Goal: Transaction & Acquisition: Purchase product/service

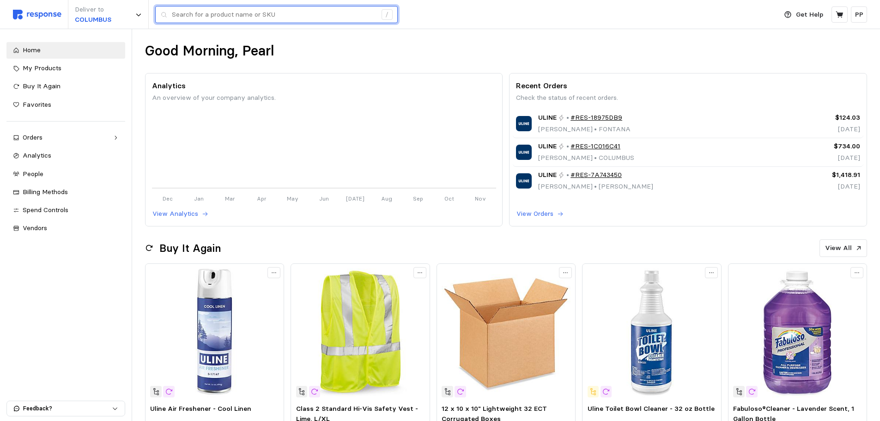
click at [213, 15] on input "text" at bounding box center [274, 14] width 205 height 17
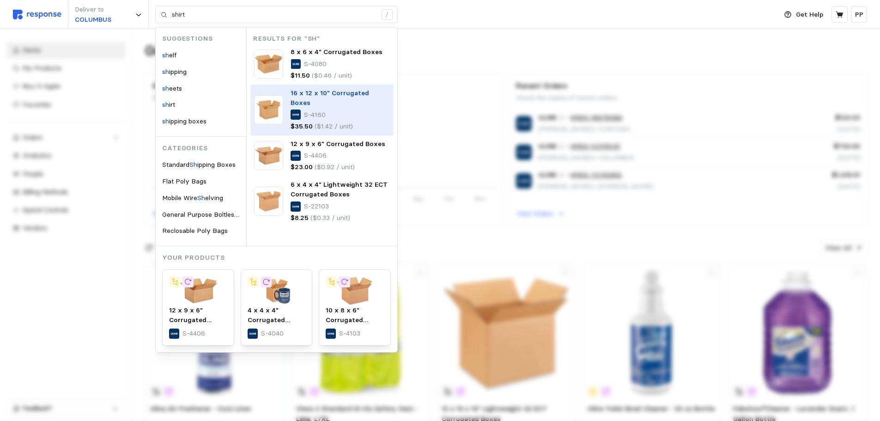
type input "sh"
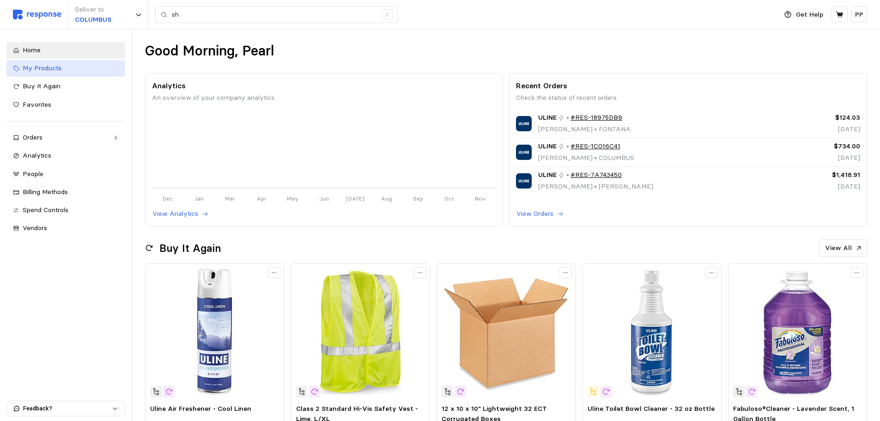
click at [72, 64] on div "My Products" at bounding box center [71, 68] width 96 height 10
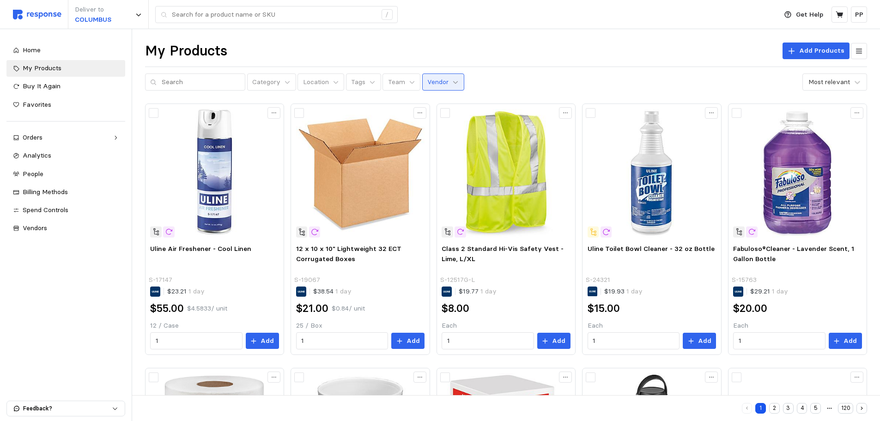
click at [452, 84] on icon at bounding box center [455, 82] width 6 height 6
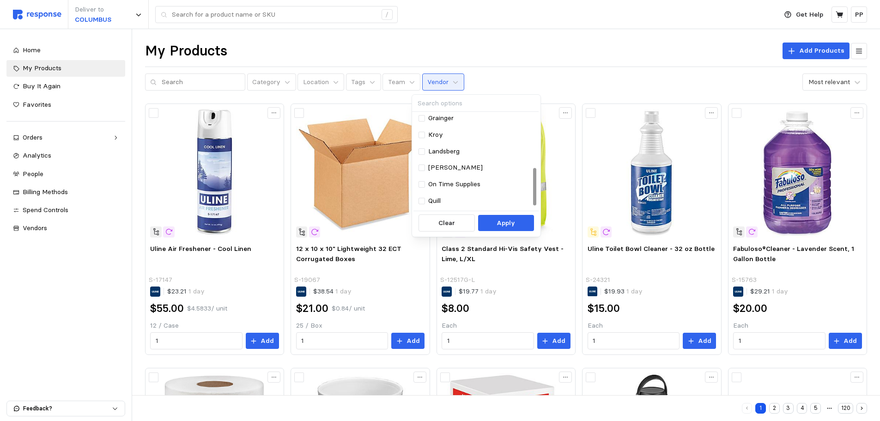
scroll to position [139, 0]
click at [427, 147] on div "Shorr Packaging" at bounding box center [476, 148] width 114 height 10
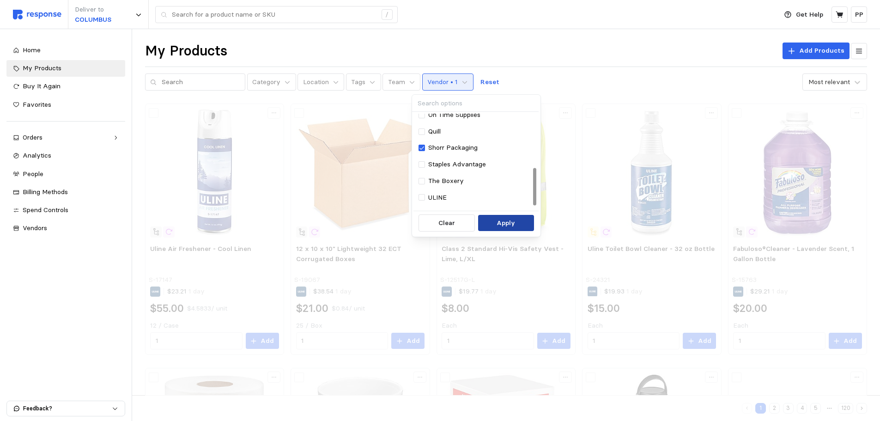
click at [508, 222] on p "Apply" at bounding box center [506, 223] width 18 height 10
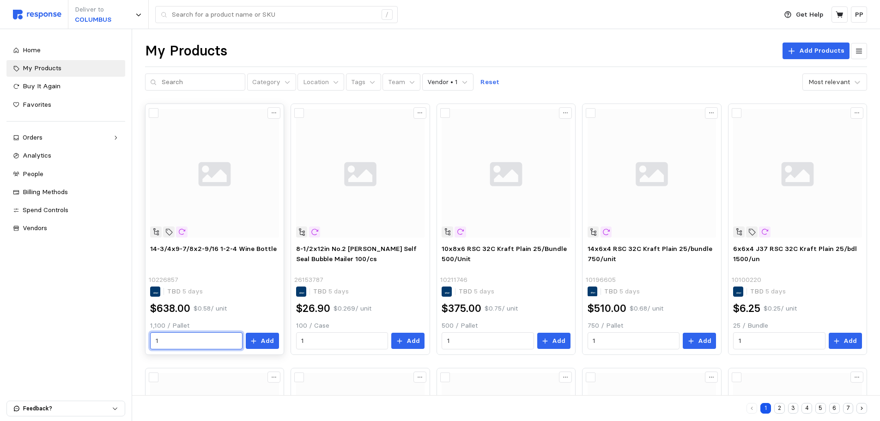
click at [177, 342] on input "1" at bounding box center [196, 341] width 81 height 17
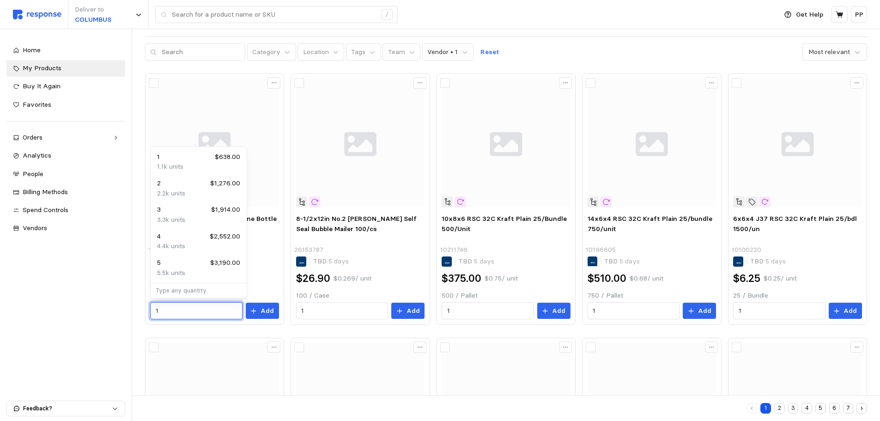
scroll to position [46, 0]
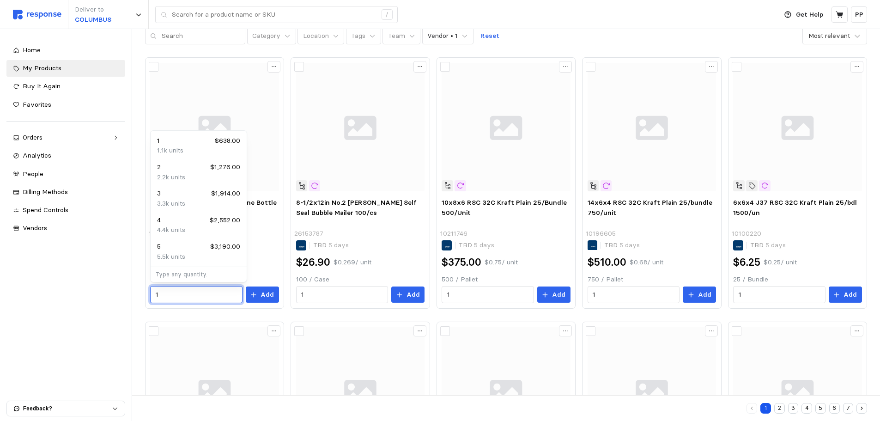
click at [196, 243] on div "5 $3,190.00" at bounding box center [198, 247] width 83 height 10
type input "5"
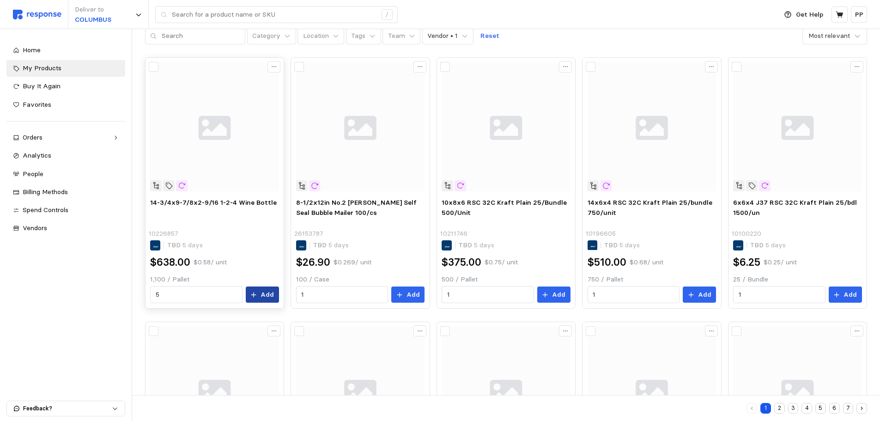
click at [270, 291] on p "Add" at bounding box center [267, 295] width 13 height 10
click at [844, 15] on icon at bounding box center [840, 15] width 8 height 8
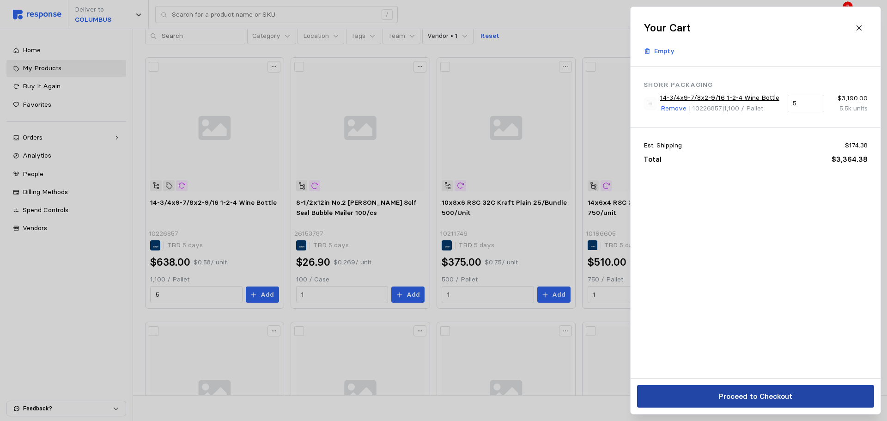
click at [771, 396] on p "Proceed to Checkout" at bounding box center [754, 396] width 73 height 12
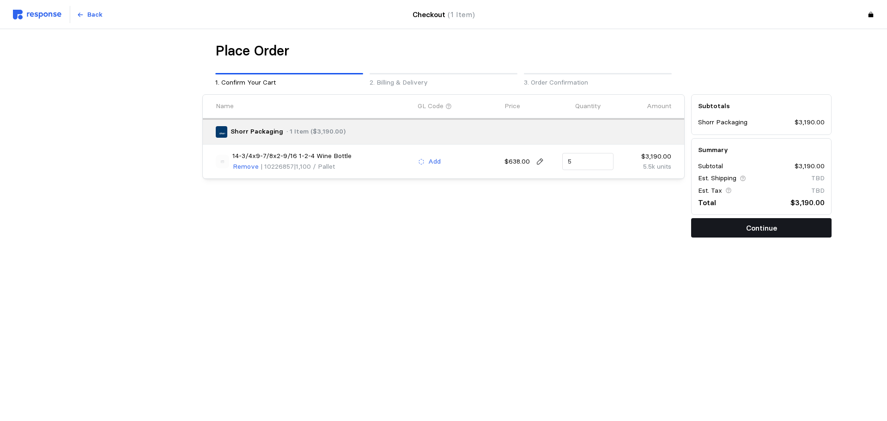
click at [803, 223] on button "Continue" at bounding box center [761, 227] width 140 height 19
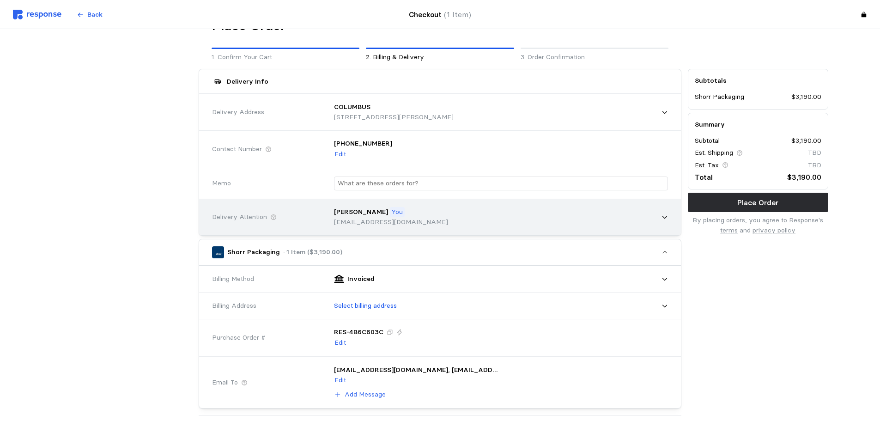
scroll to position [46, 0]
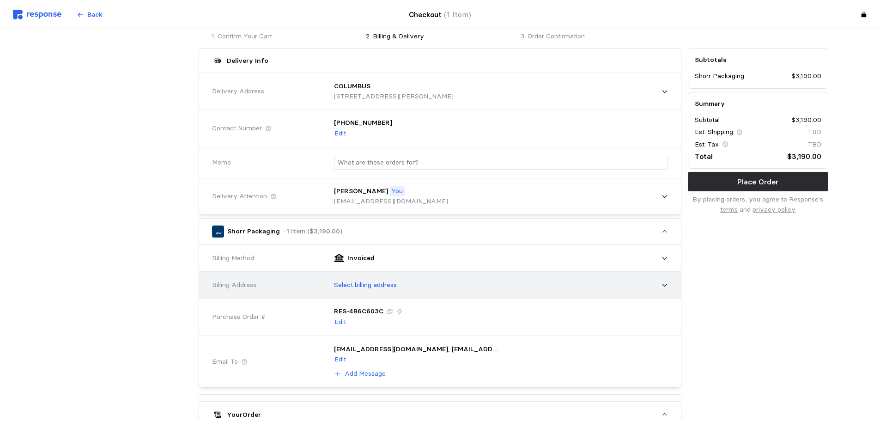
click at [415, 287] on div "Select billing address" at bounding box center [498, 285] width 341 height 23
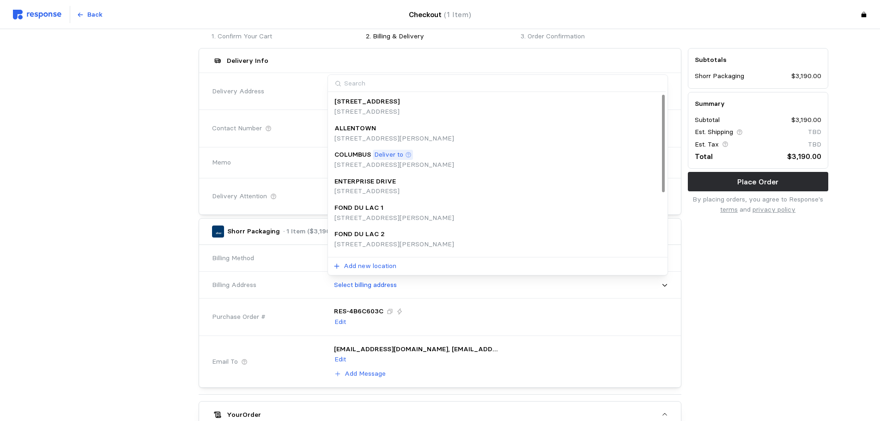
click at [420, 153] on div "COLUMBUS Deliver to" at bounding box center [395, 155] width 120 height 10
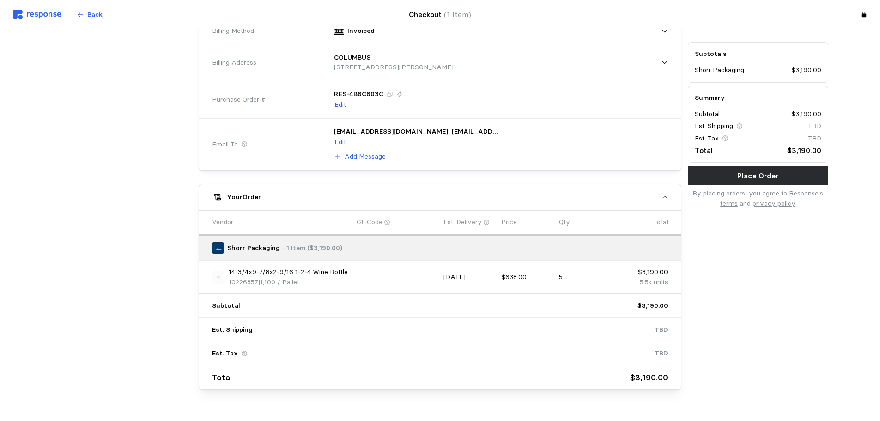
scroll to position [277, 0]
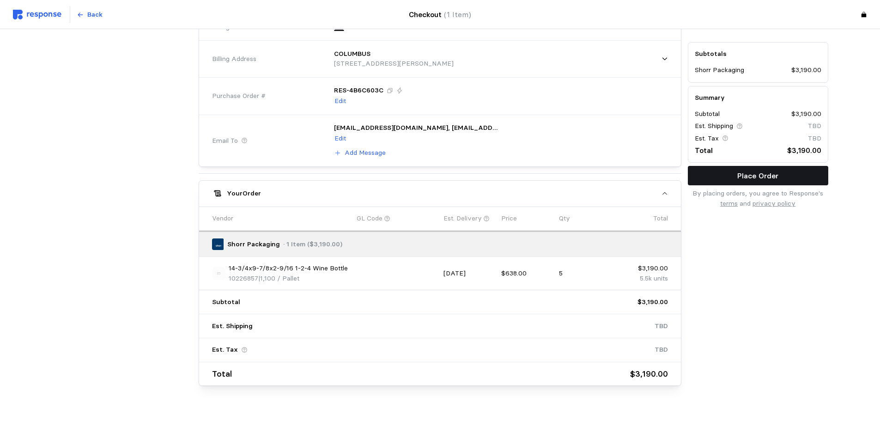
click at [740, 170] on p "Place Order" at bounding box center [757, 176] width 41 height 12
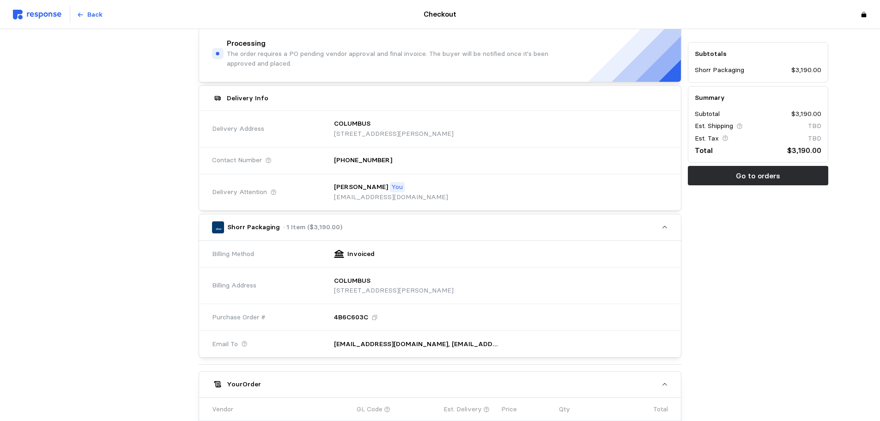
scroll to position [0, 0]
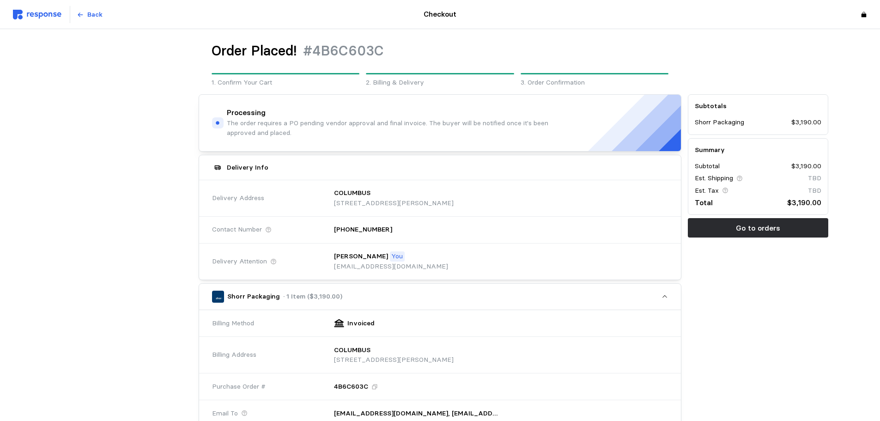
click at [30, 15] on img at bounding box center [37, 15] width 49 height 10
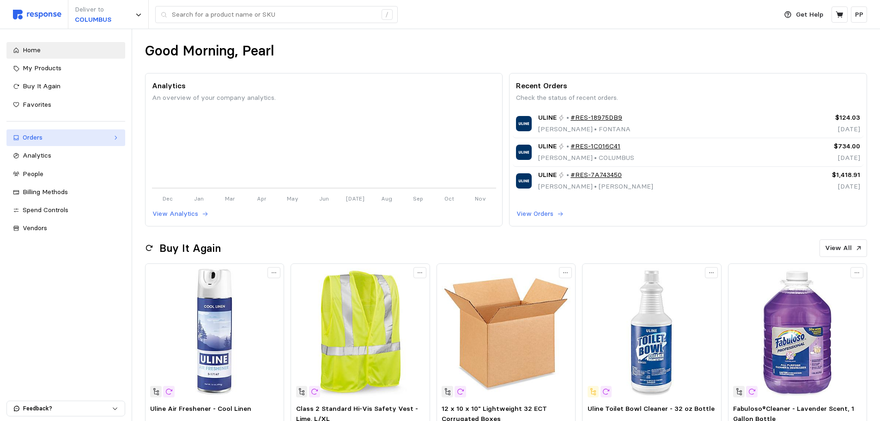
click at [60, 133] on div "Orders" at bounding box center [66, 138] width 86 height 10
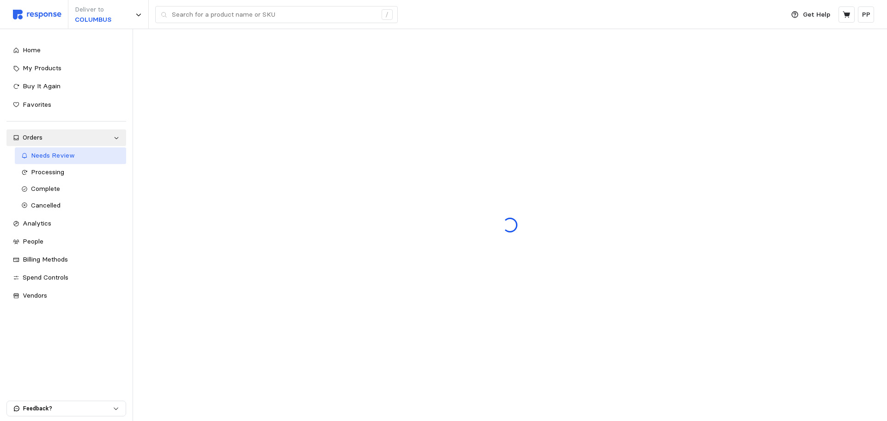
click at [79, 157] on div "Needs Review" at bounding box center [75, 156] width 89 height 10
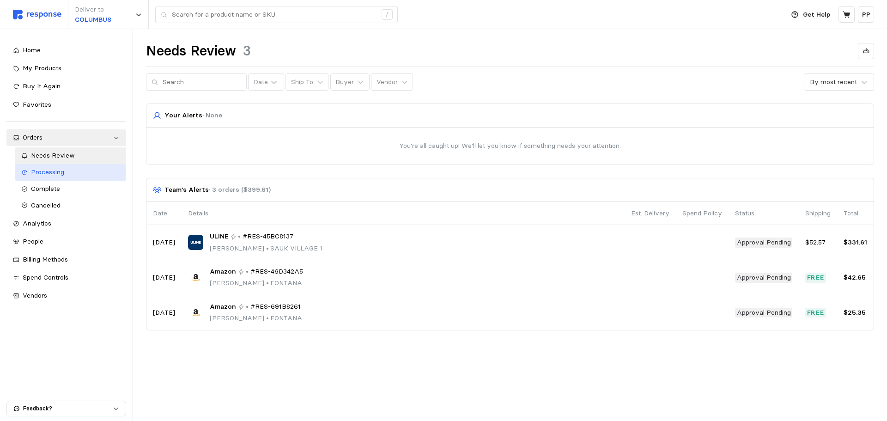
click at [48, 171] on span "Processing" at bounding box center [47, 172] width 33 height 8
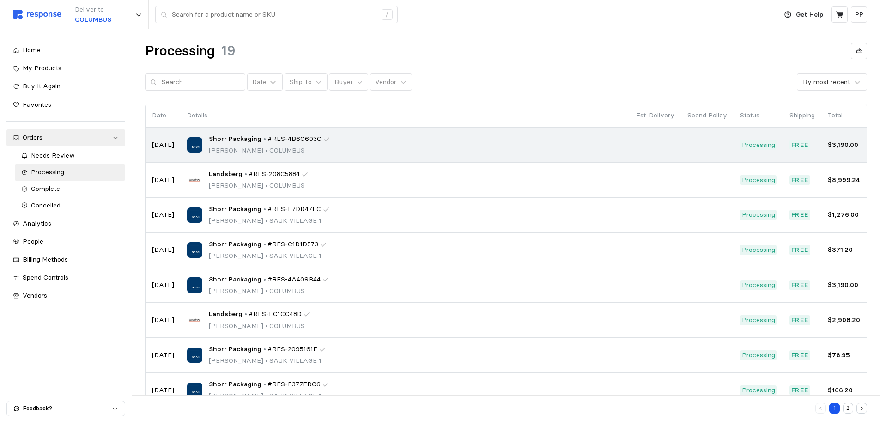
click at [338, 154] on div "Shorr Packaging • #RES-4B6C603C [PERSON_NAME] • [GEOGRAPHIC_DATA]" at bounding box center [405, 145] width 436 height 22
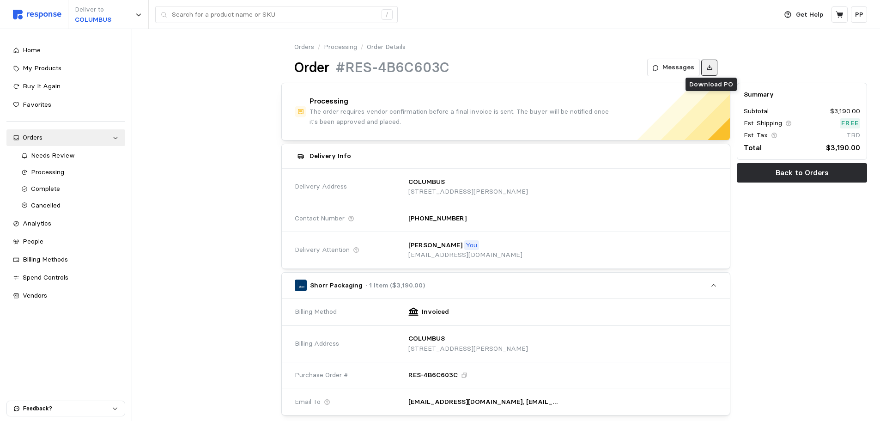
click at [713, 67] on button at bounding box center [709, 68] width 16 height 16
